Goal: Task Accomplishment & Management: Use online tool/utility

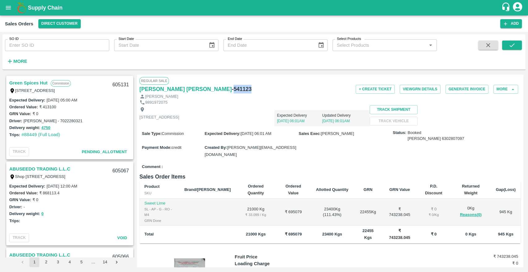
scroll to position [26, 0]
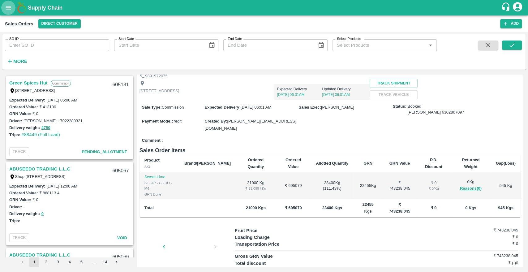
click at [12, 11] on button "open drawer" at bounding box center [8, 8] width 14 height 14
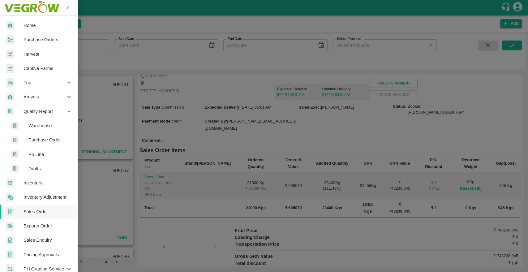
drag, startPoint x: 41, startPoint y: 40, endPoint x: 59, endPoint y: 57, distance: 24.5
click at [41, 40] on span "Purchase Orders" at bounding box center [47, 39] width 49 height 7
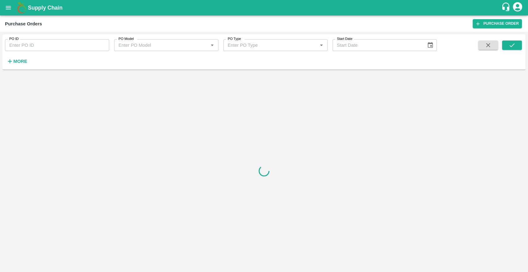
click at [16, 61] on strong "More" at bounding box center [20, 61] width 14 height 5
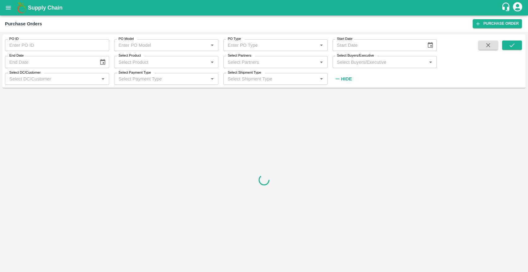
click at [291, 67] on div "Select Partners   *" at bounding box center [275, 62] width 104 height 12
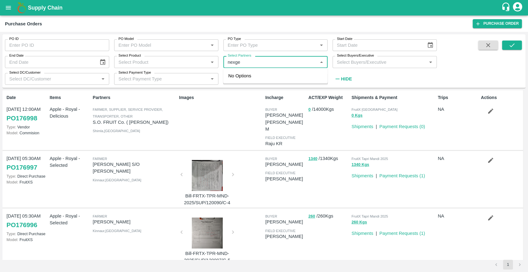
type input "nexgen"
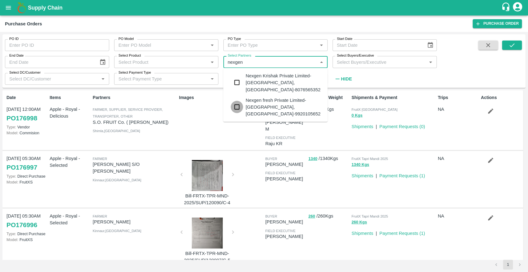
click at [235, 104] on input "checkbox" at bounding box center [237, 107] width 12 height 12
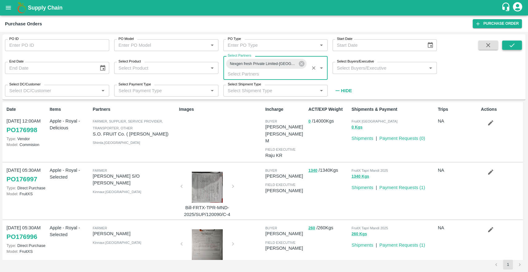
click at [515, 44] on button "submit" at bounding box center [512, 44] width 20 height 9
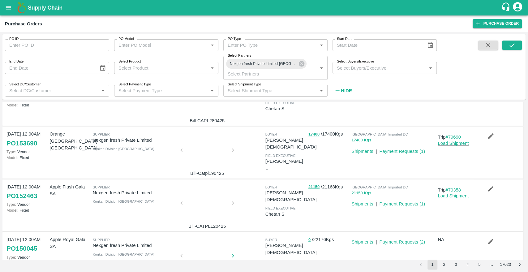
scroll to position [380, 0]
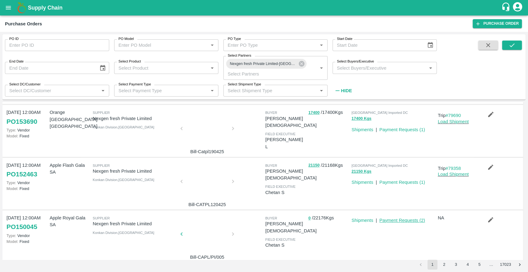
click at [396, 218] on link "Payment Requests ( 2 )" at bounding box center [402, 220] width 46 height 5
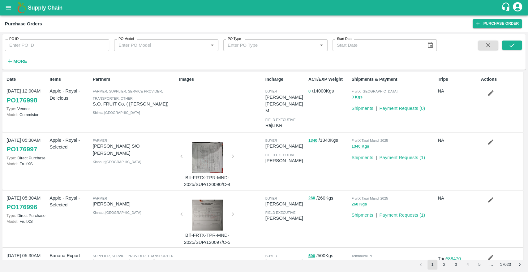
click at [23, 61] on strong "More" at bounding box center [20, 61] width 14 height 5
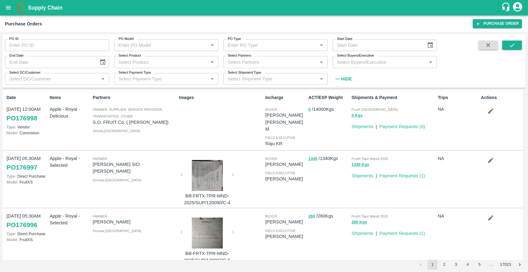
click at [273, 64] on input "Select Partners" at bounding box center [270, 62] width 90 height 8
type input "nexg"
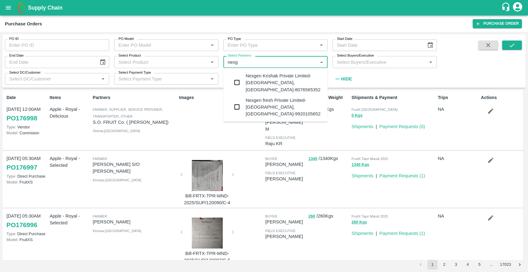
click at [235, 104] on input "checkbox" at bounding box center [237, 107] width 12 height 12
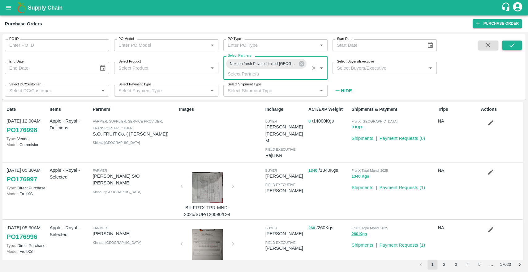
click at [512, 44] on icon "submit" at bounding box center [511, 45] width 7 height 7
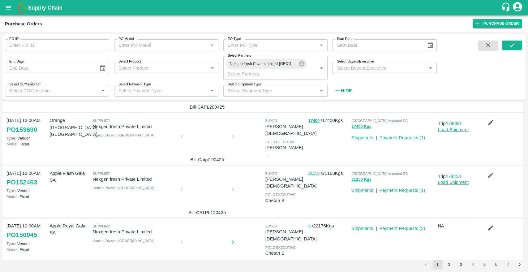
scroll to position [380, 0]
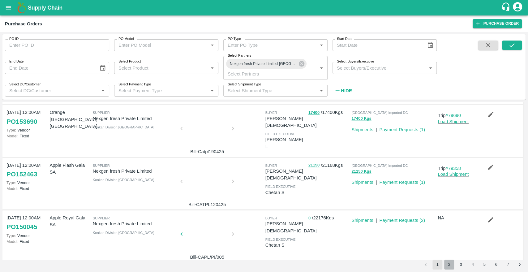
click at [448, 262] on button "2" at bounding box center [449, 264] width 10 height 10
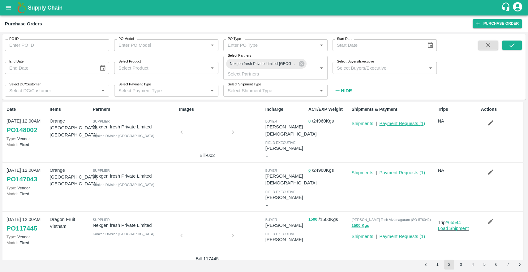
click at [395, 121] on link "Payment Requests ( 1 )" at bounding box center [402, 123] width 46 height 5
